Goal: Task Accomplishment & Management: Complete application form

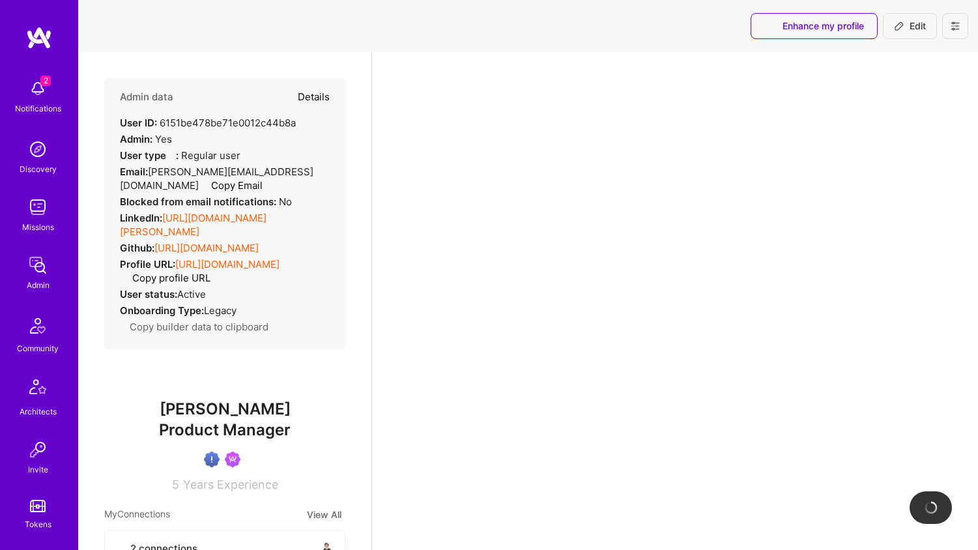
select select "NI"
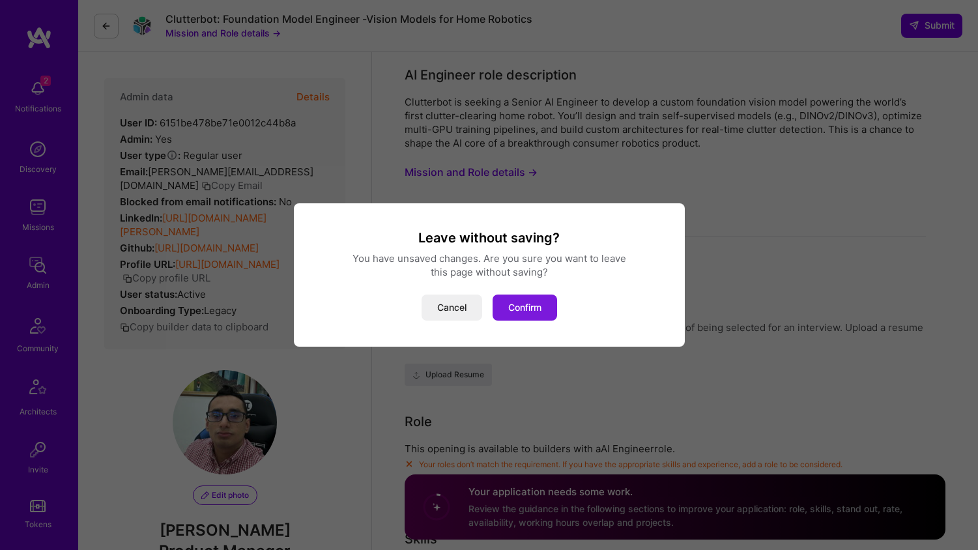
click at [519, 311] on button "Confirm" at bounding box center [525, 307] width 65 height 26
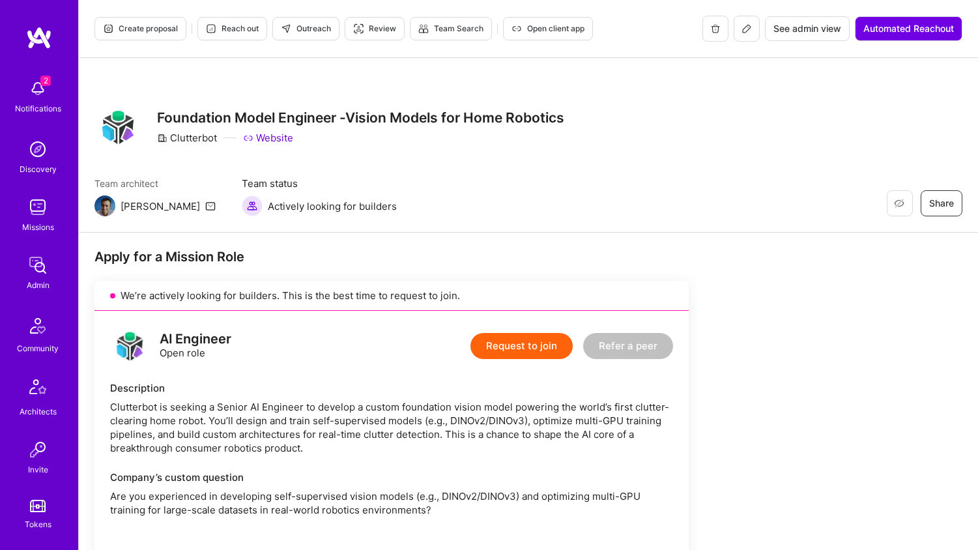
click at [231, 119] on h3 "Foundation Model Engineer -Vision Models for Home Robotics" at bounding box center [360, 117] width 407 height 16
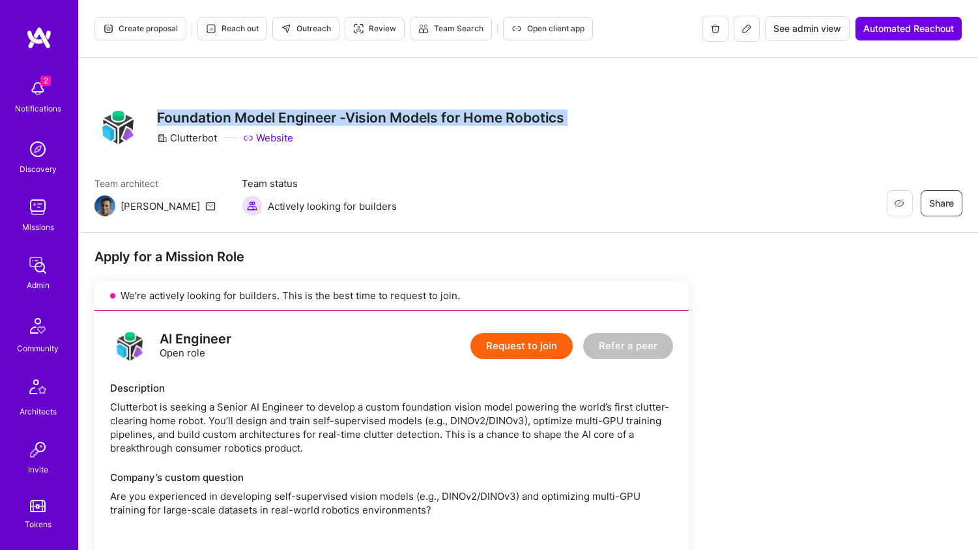
click at [231, 119] on h3 "Foundation Model Engineer -Vision Models for Home Robotics" at bounding box center [360, 117] width 407 height 16
copy h3 "Foundation Model Engineer -Vision Models for Home Robotics"
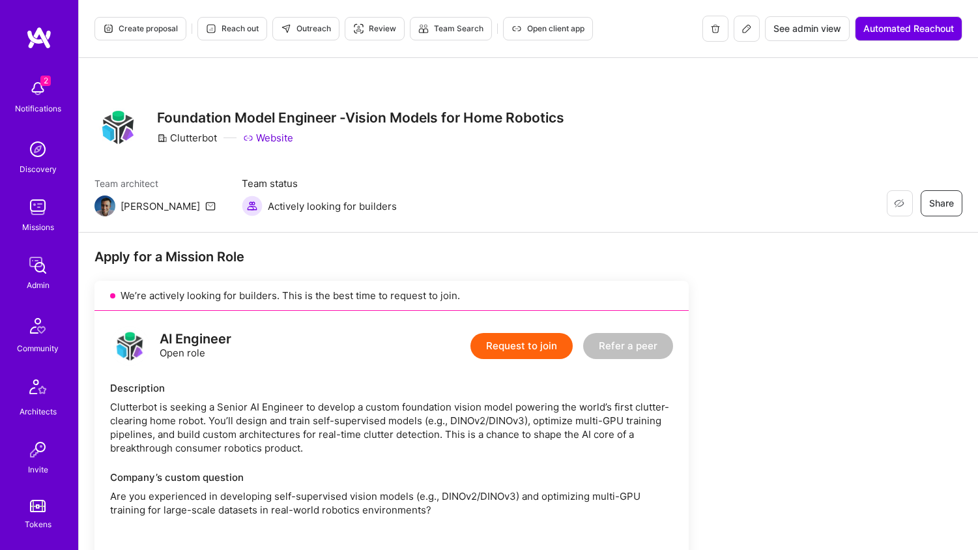
click at [227, 120] on h3 "Foundation Model Engineer -Vision Models for Home Robotics" at bounding box center [360, 117] width 407 height 16
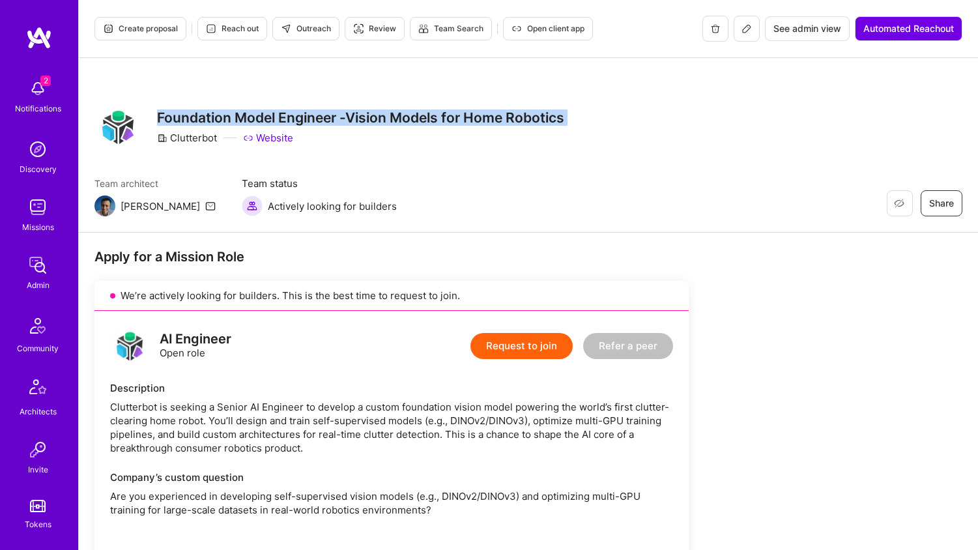
click at [227, 120] on h3 "Foundation Model Engineer -Vision Models for Home Robotics" at bounding box center [360, 117] width 407 height 16
copy h3 "Foundation Model Engineer -Vision Models for Home Robotics"
